Goal: Task Accomplishment & Management: Manage account settings

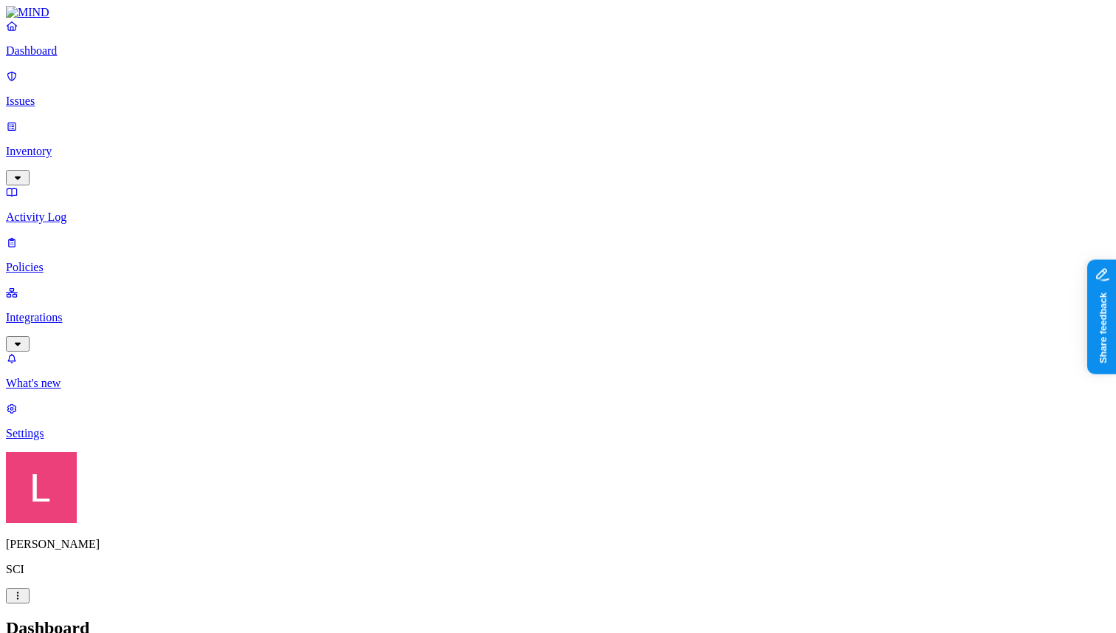
click at [100, 440] on link "Settings" at bounding box center [558, 421] width 1104 height 38
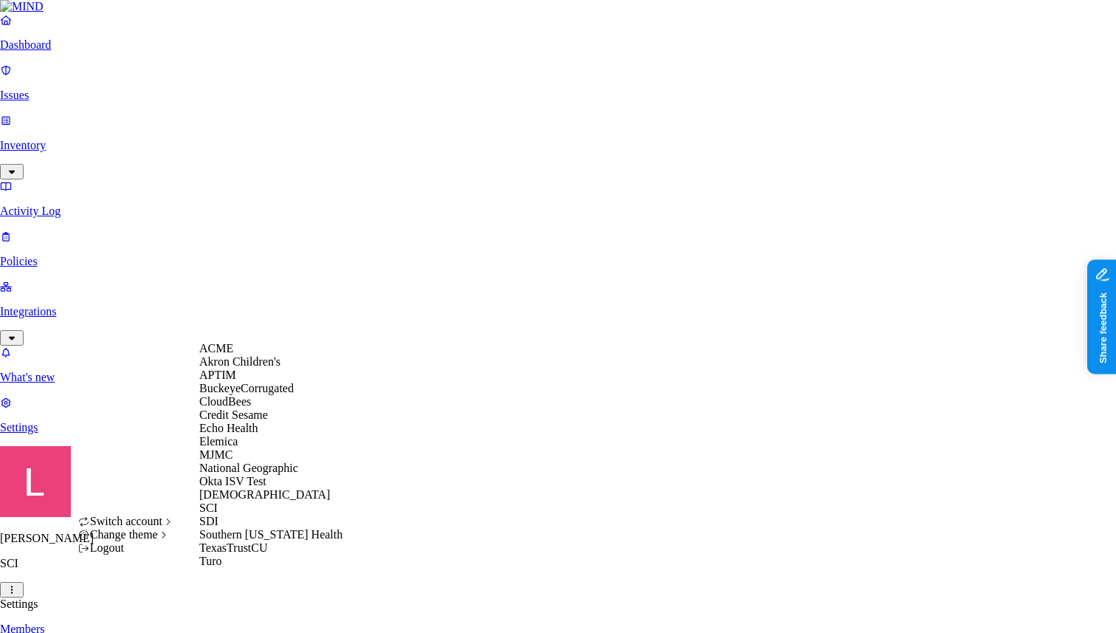
scroll to position [80, 0]
click at [258, 501] on div "[DEMOGRAPHIC_DATA]" at bounding box center [270, 494] width 143 height 13
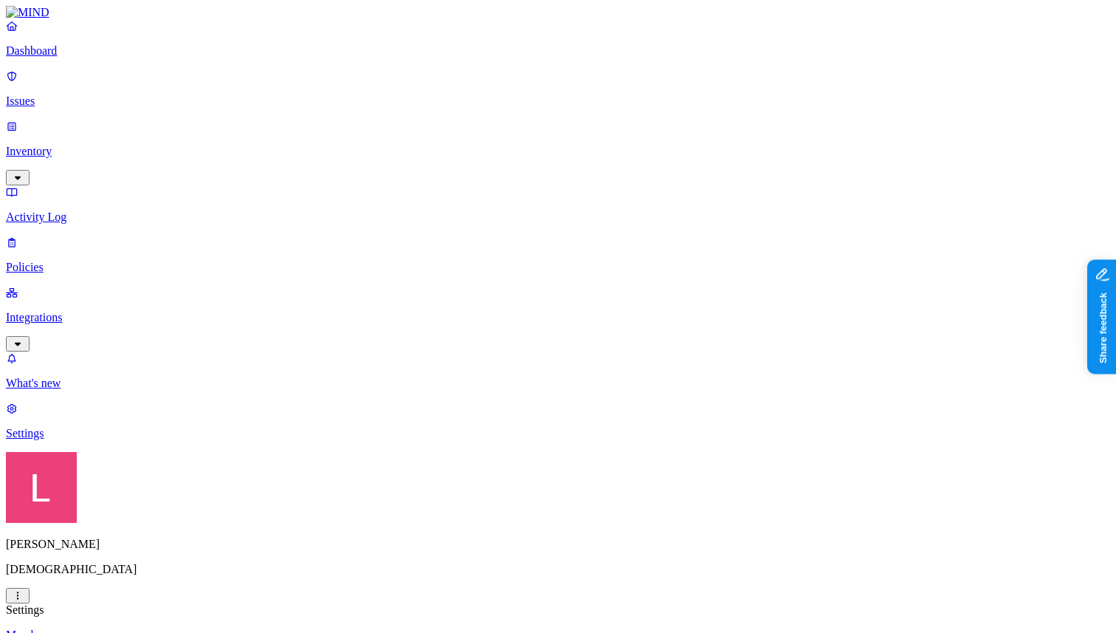
click at [115, 58] on link "Dashboard" at bounding box center [558, 38] width 1104 height 38
